Goal: Information Seeking & Learning: Learn about a topic

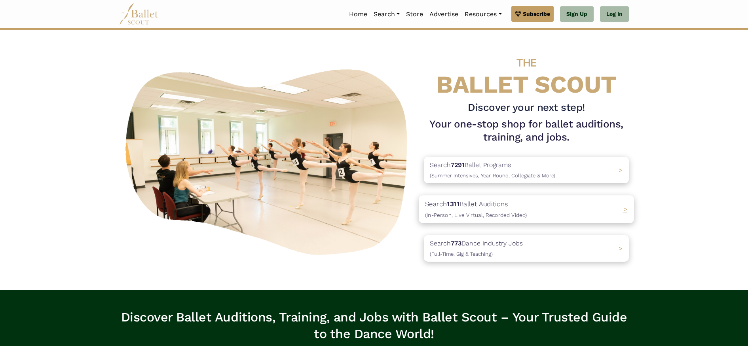
click at [509, 205] on p "Search 1311 Ballet Auditions (In-Person, Live Virtual, Recorded Video)" at bounding box center [476, 209] width 102 height 21
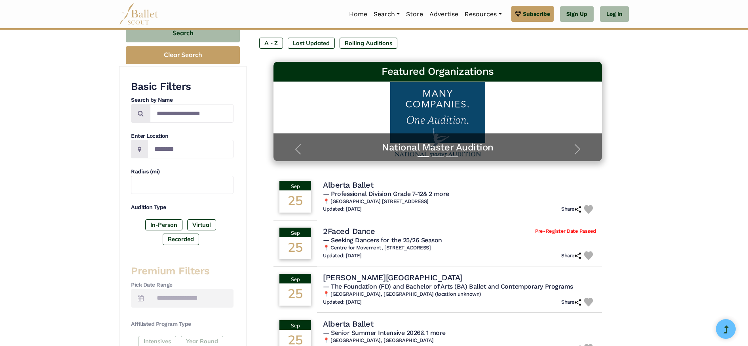
scroll to position [106, 0]
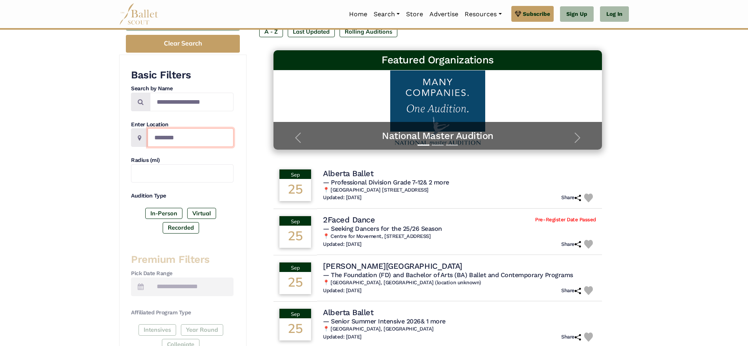
click at [185, 145] on input "Location" at bounding box center [191, 137] width 86 height 19
click at [235, 244] on div "**********" at bounding box center [183, 292] width 128 height 475
drag, startPoint x: 189, startPoint y: 136, endPoint x: 110, endPoint y: 144, distance: 78.8
type input "*****"
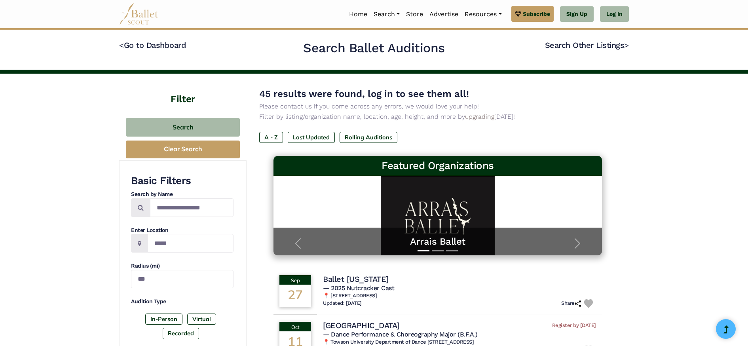
click at [246, 117] on div "Search Clear Search" at bounding box center [183, 138] width 128 height 44
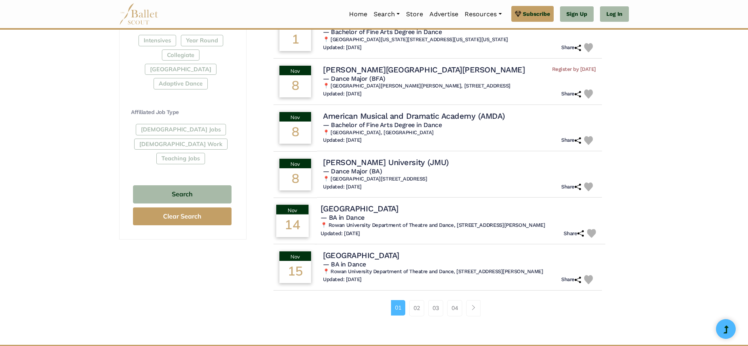
scroll to position [423, 0]
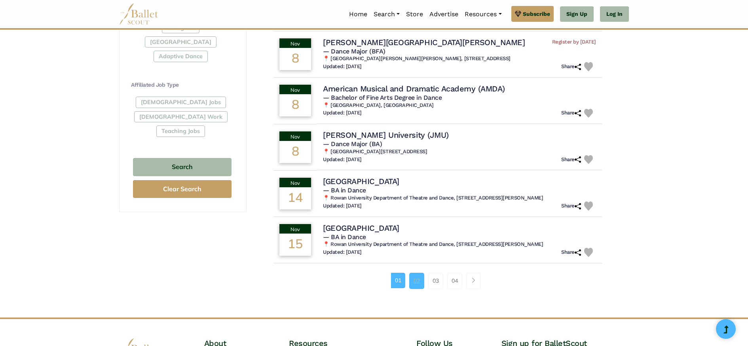
click at [411, 282] on link "02" at bounding box center [416, 281] width 15 height 16
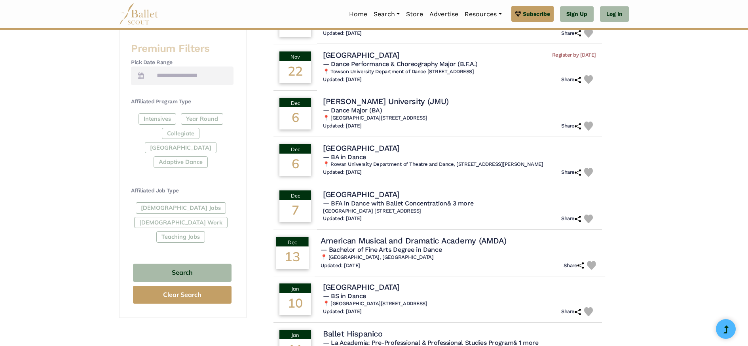
scroll to position [423, 0]
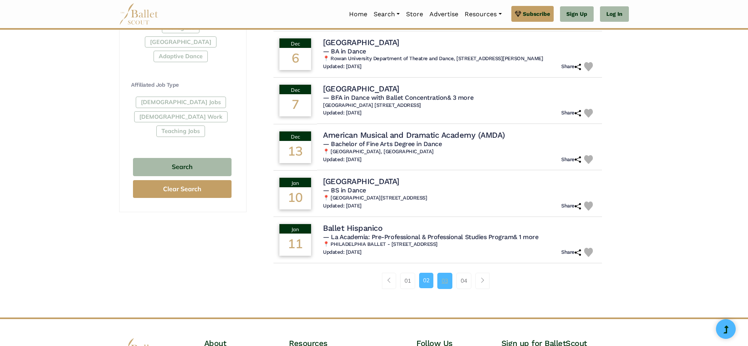
click at [444, 282] on link "03" at bounding box center [445, 281] width 15 height 16
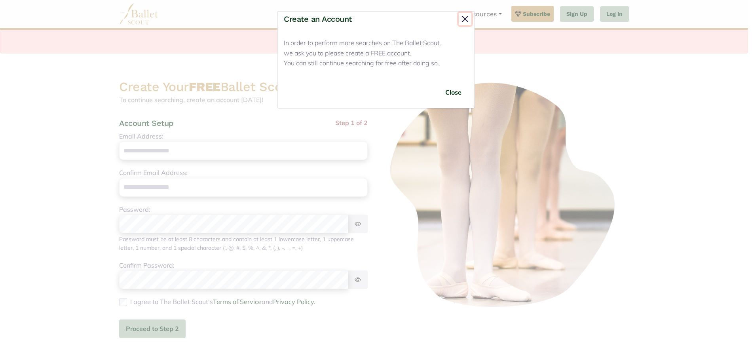
click at [465, 20] on button "Close" at bounding box center [465, 19] width 13 height 13
